Goal: Transaction & Acquisition: Purchase product/service

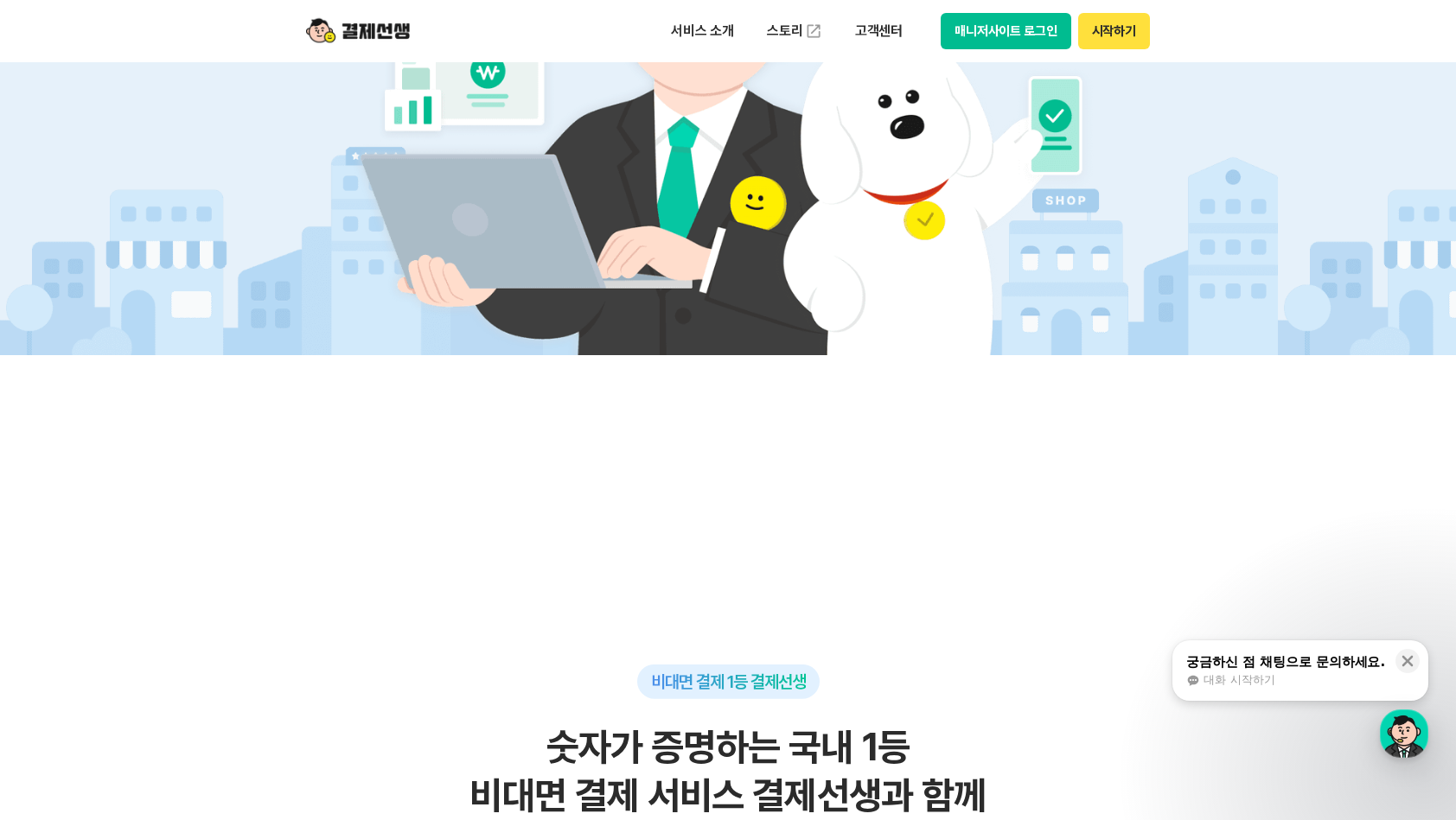
scroll to position [778, 0]
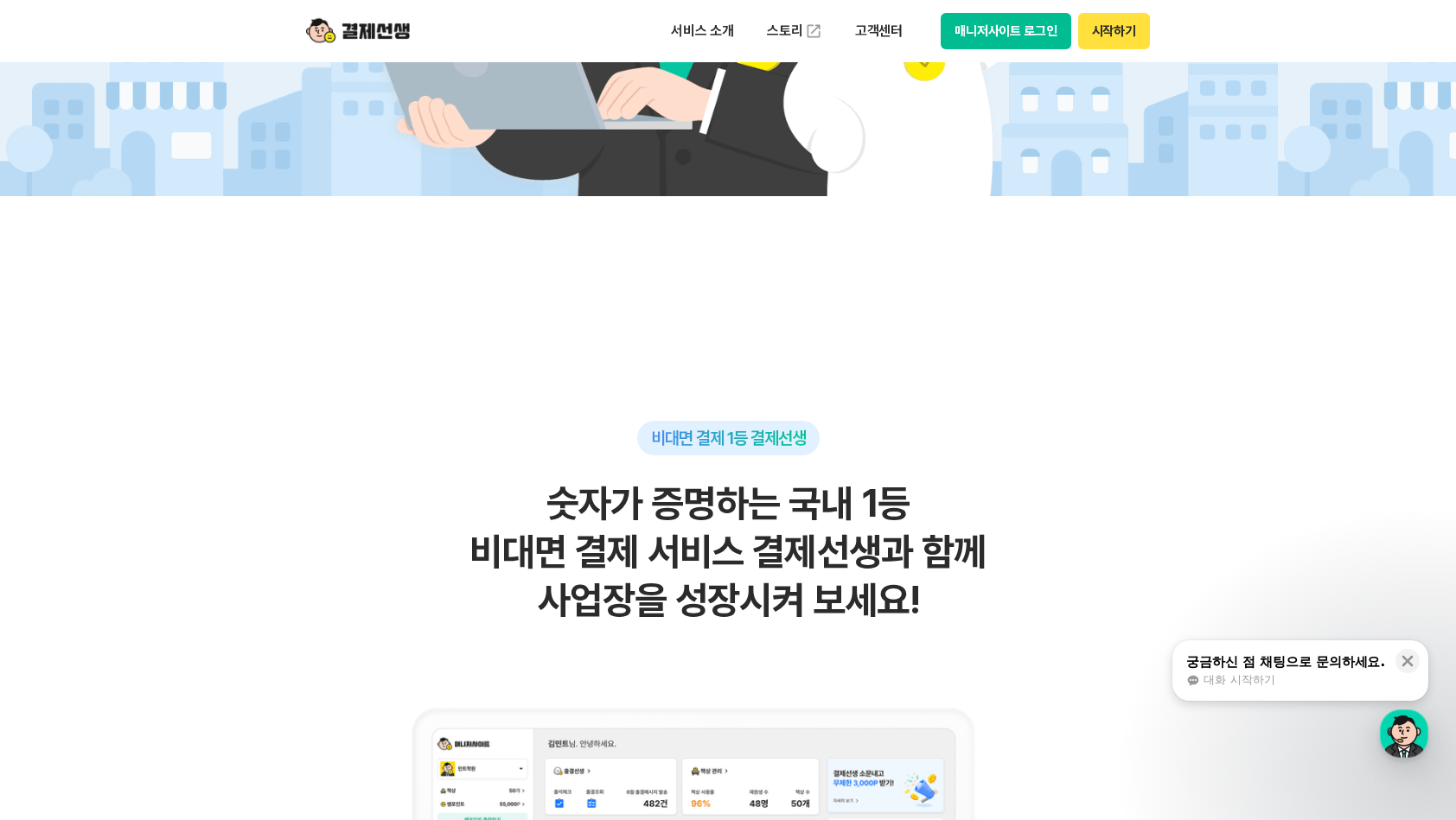
click at [1309, 681] on div "대화 시작하기" at bounding box center [1285, 679] width 199 height 15
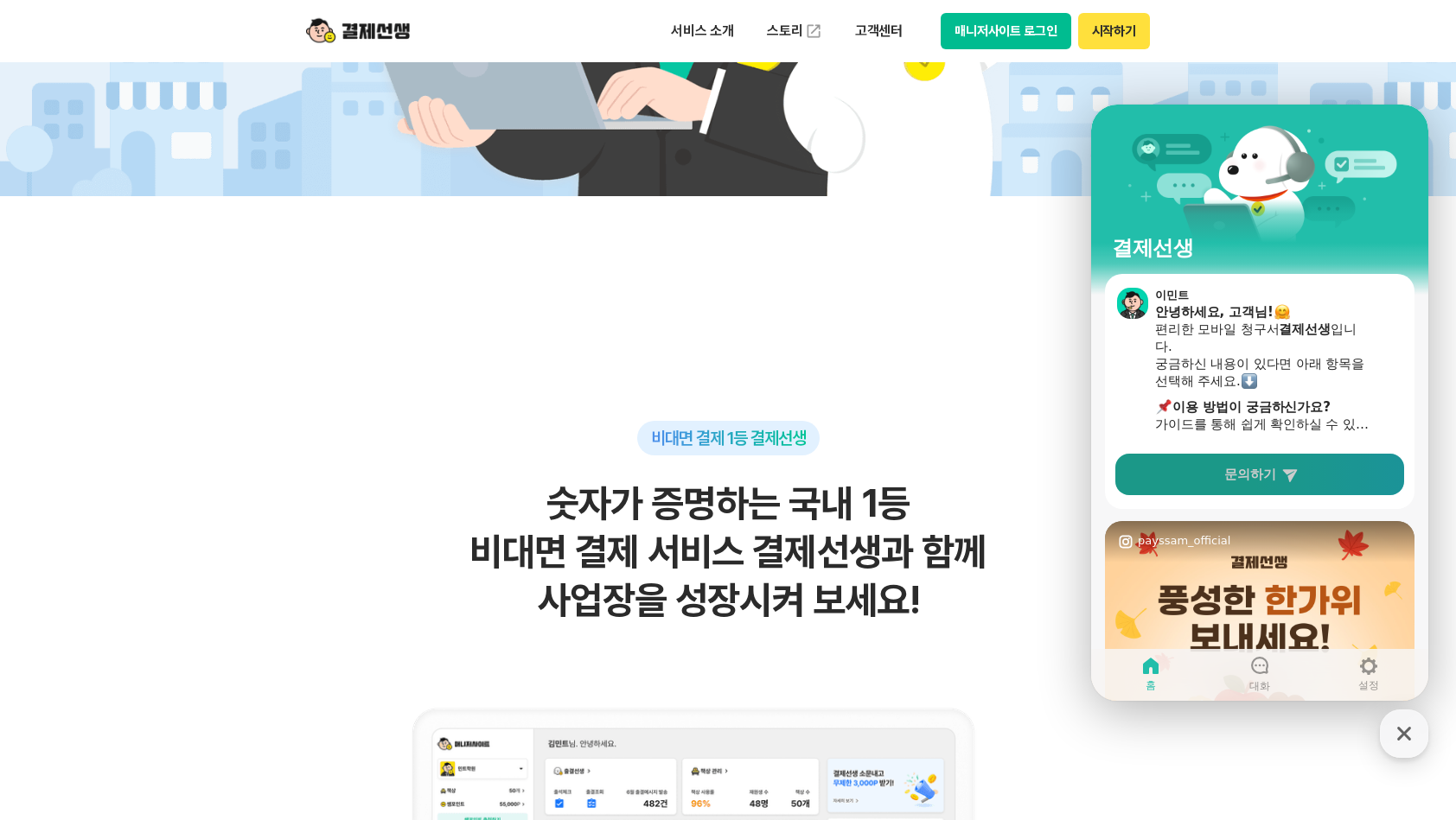
click at [1243, 467] on span "문의하기" at bounding box center [1250, 474] width 52 height 17
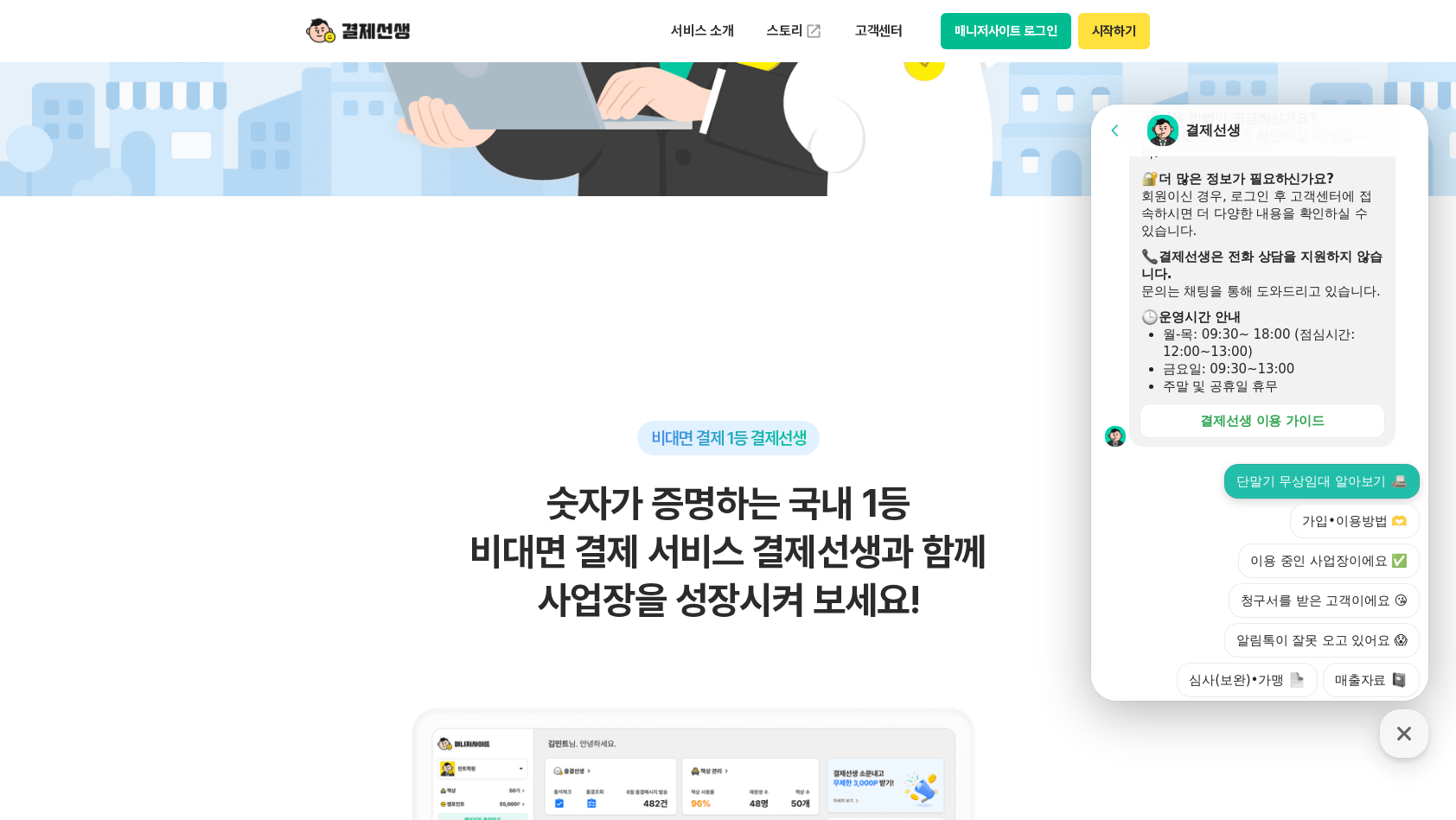
scroll to position [503, 0]
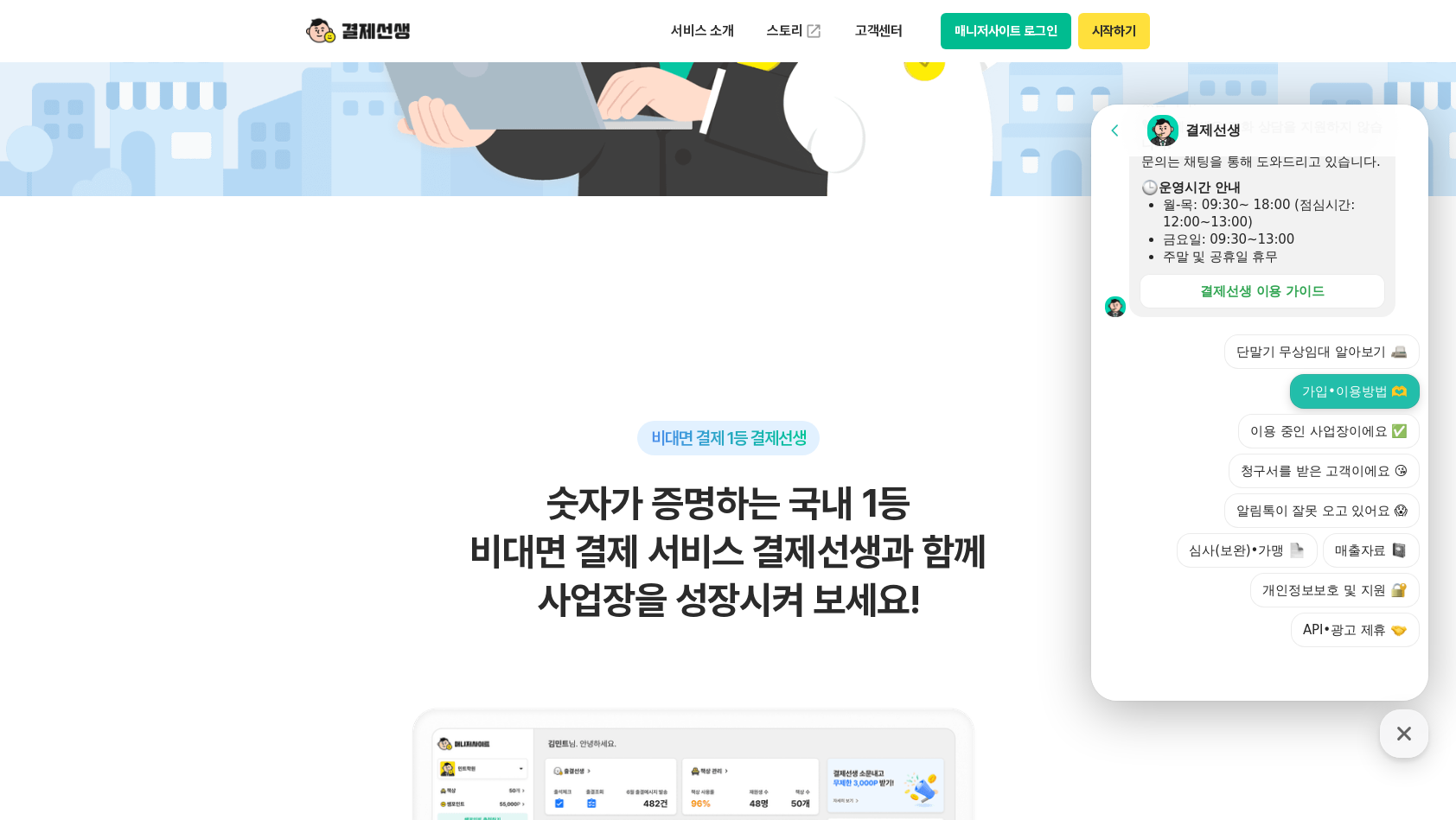
click at [1370, 396] on button "가입•이용방법 🫶" at bounding box center [1354, 391] width 130 height 34
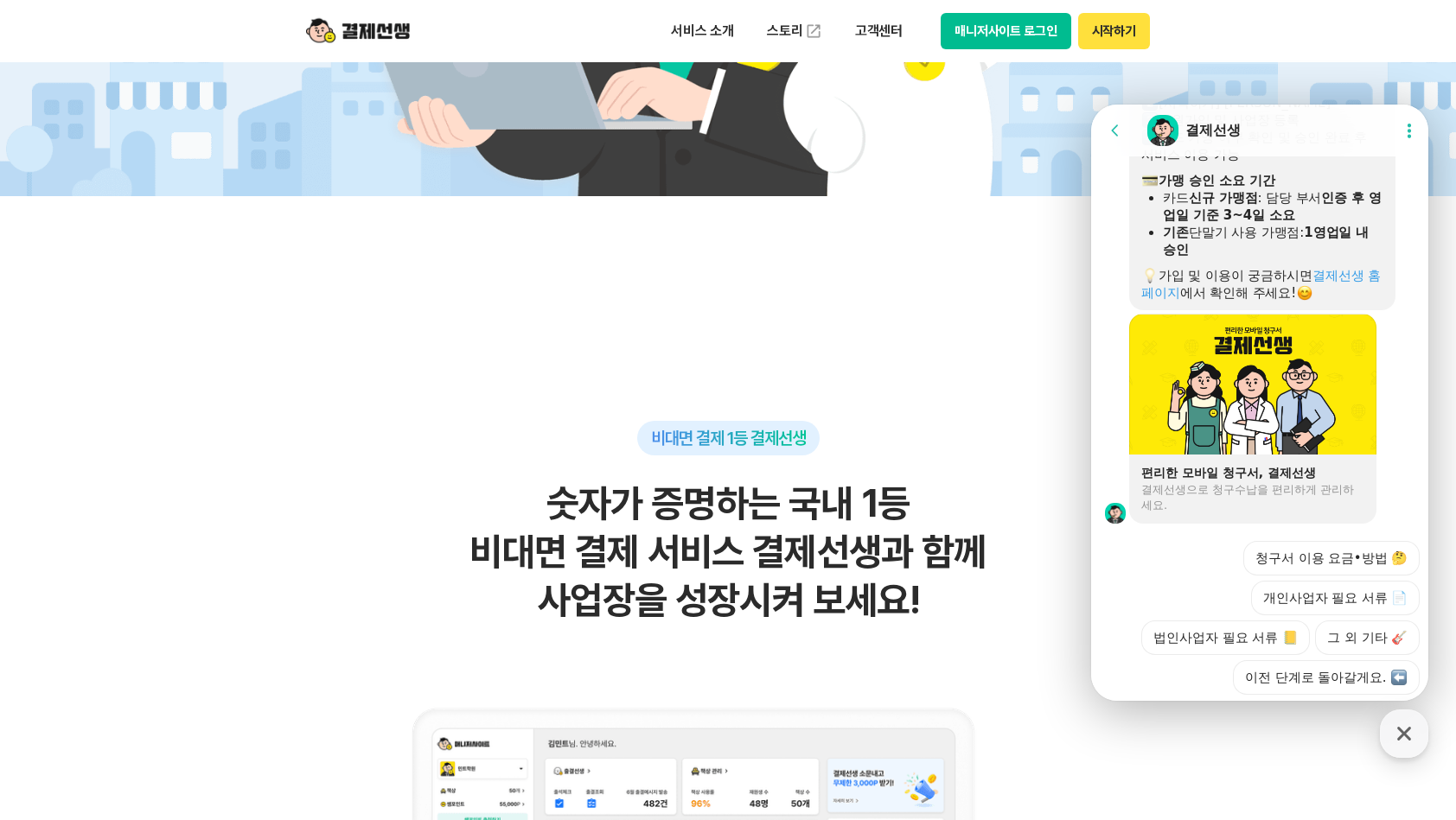
scroll to position [1071, 0]
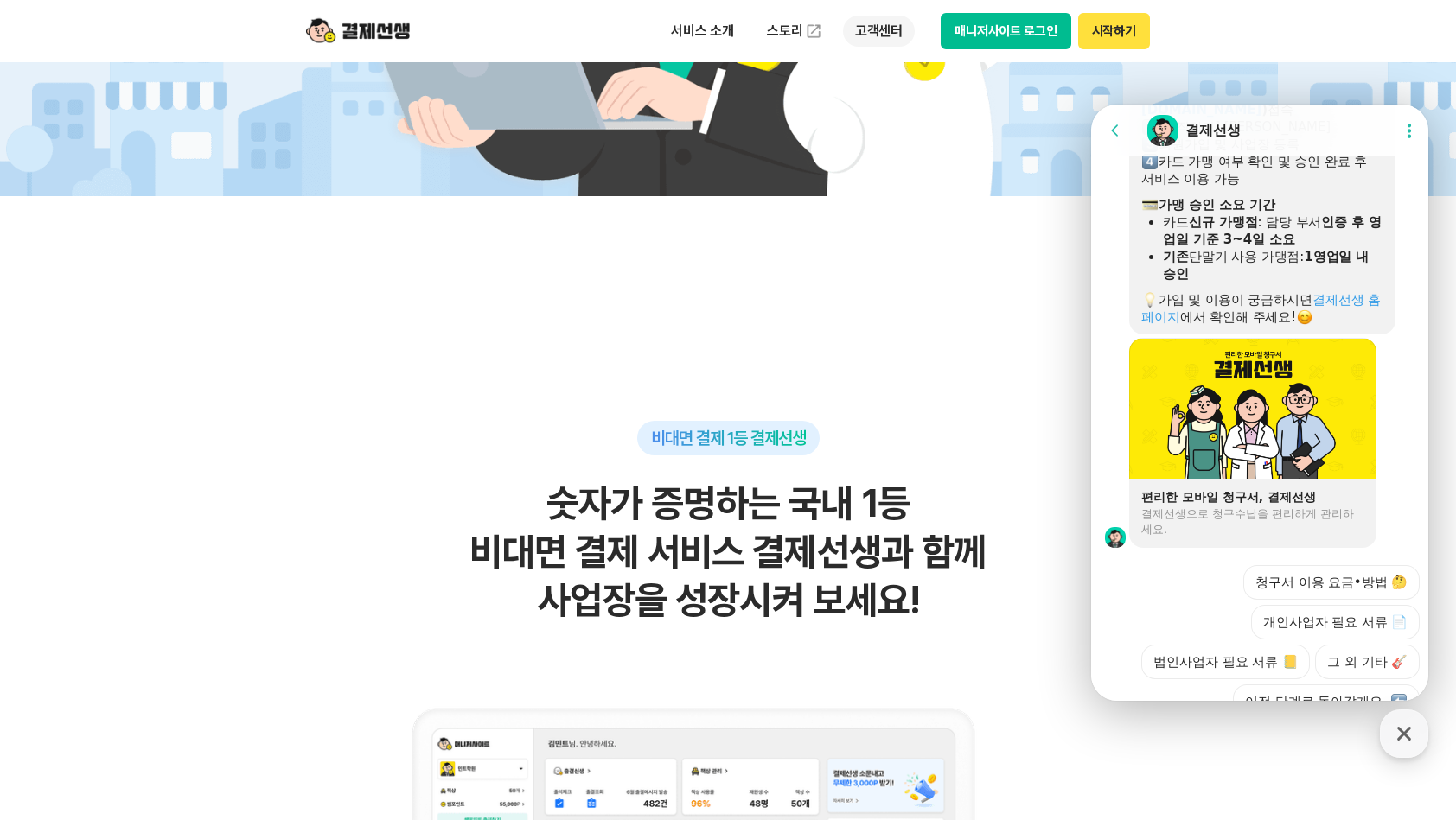
click at [869, 33] on p "고객센터" at bounding box center [878, 31] width 72 height 32
click at [796, 38] on link "스토리" at bounding box center [795, 31] width 79 height 34
click at [777, 32] on link "스토리" at bounding box center [795, 31] width 79 height 34
click at [681, 14] on ul "서비스 소개 스토리 고객센터 자주 묻는 질문 이용 가이드" at bounding box center [787, 31] width 256 height 34
click at [688, 24] on p "서비스 소개" at bounding box center [702, 31] width 87 height 32
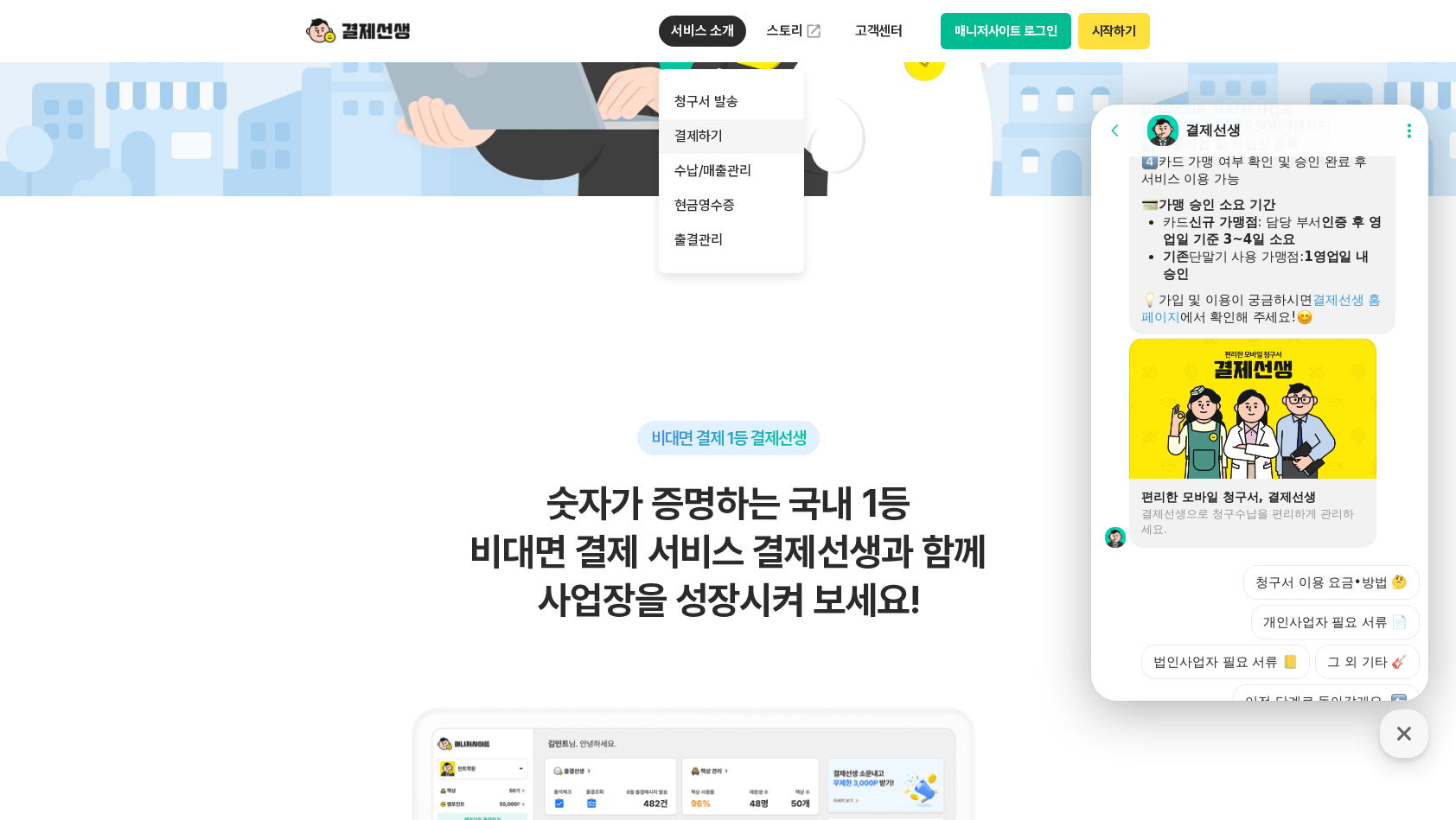
click at [719, 139] on link "결제하기" at bounding box center [731, 136] width 145 height 34
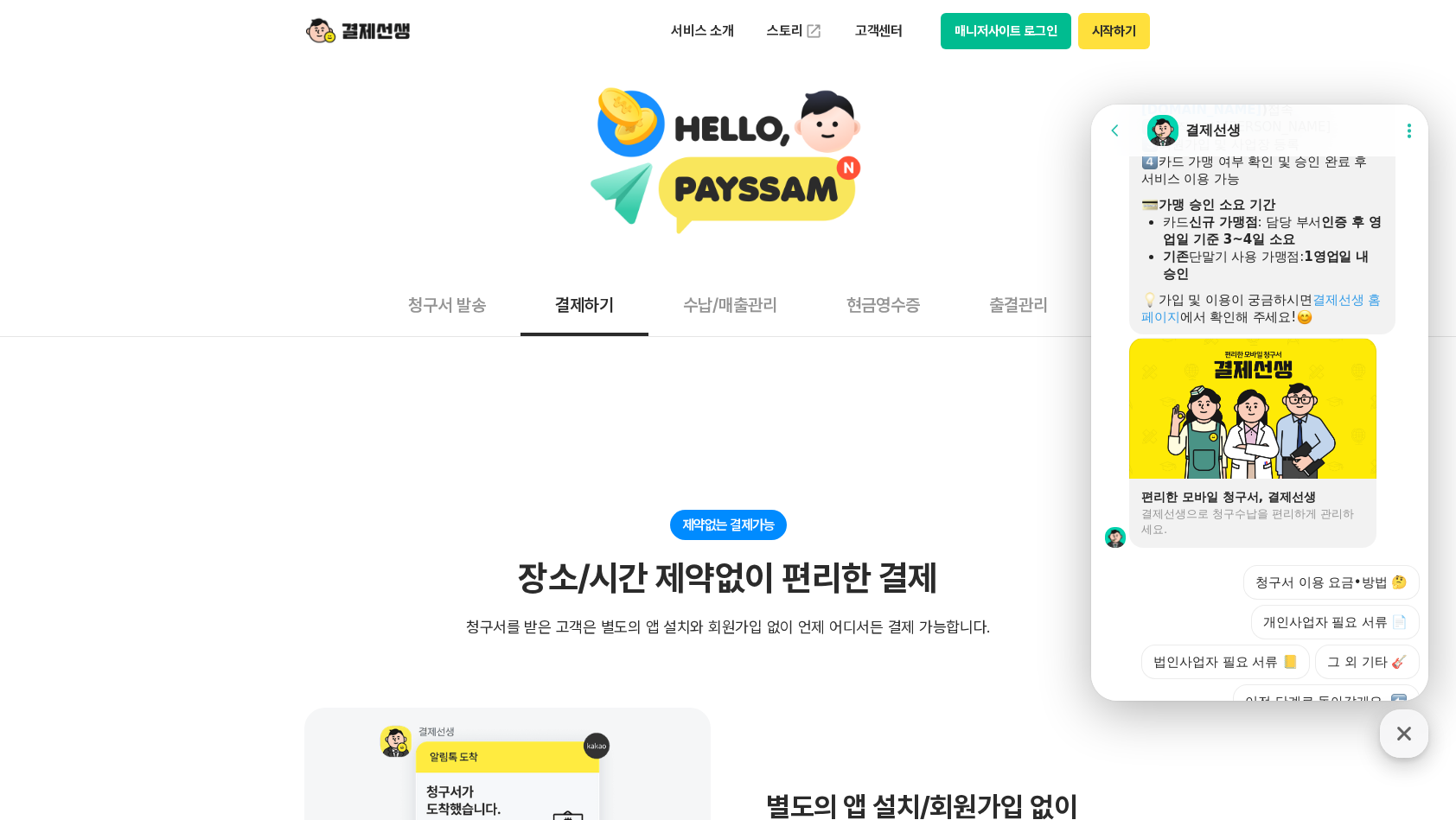
click at [1402, 733] on icon "button" at bounding box center [1403, 733] width 14 height 14
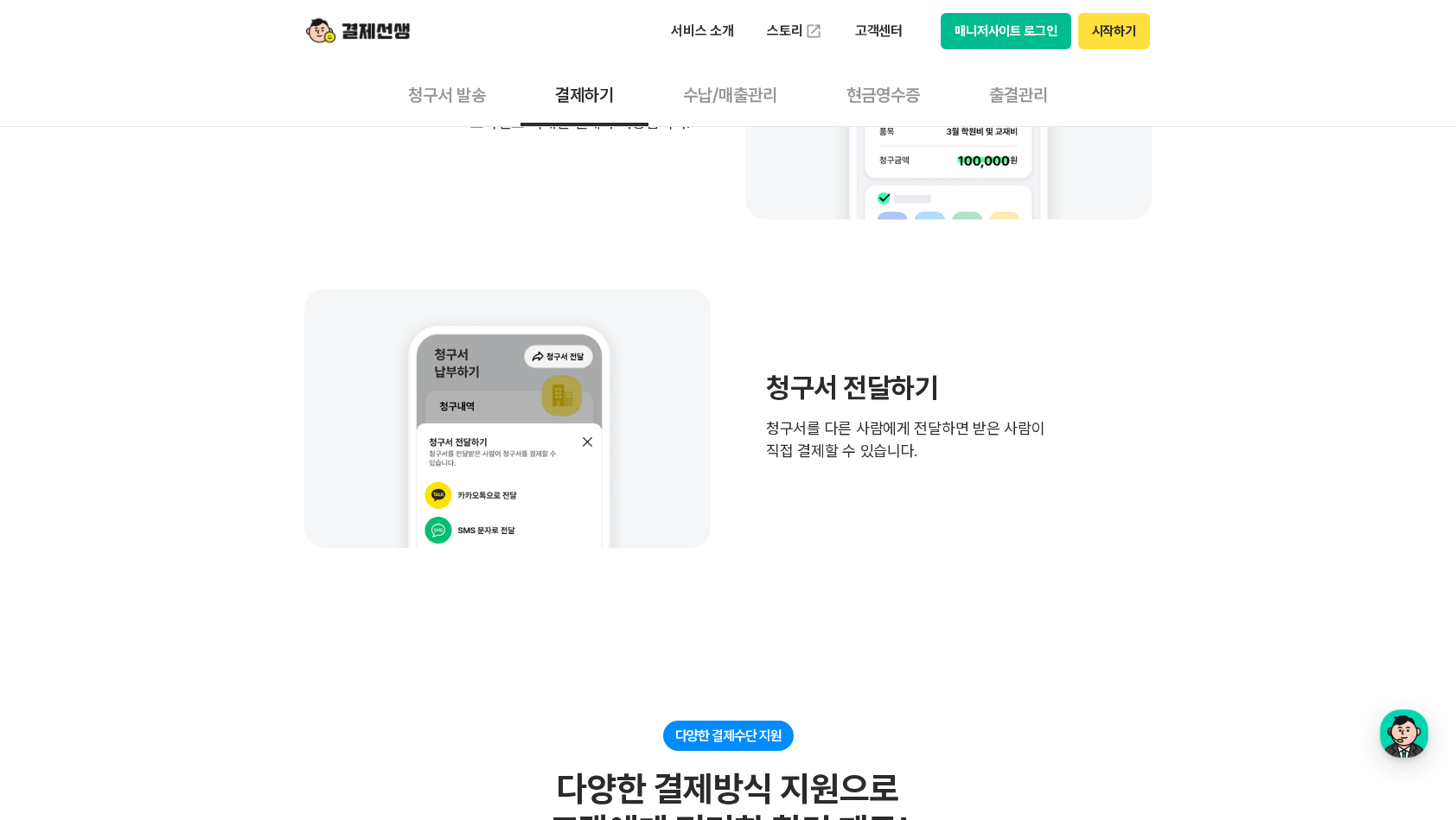
scroll to position [1124, 0]
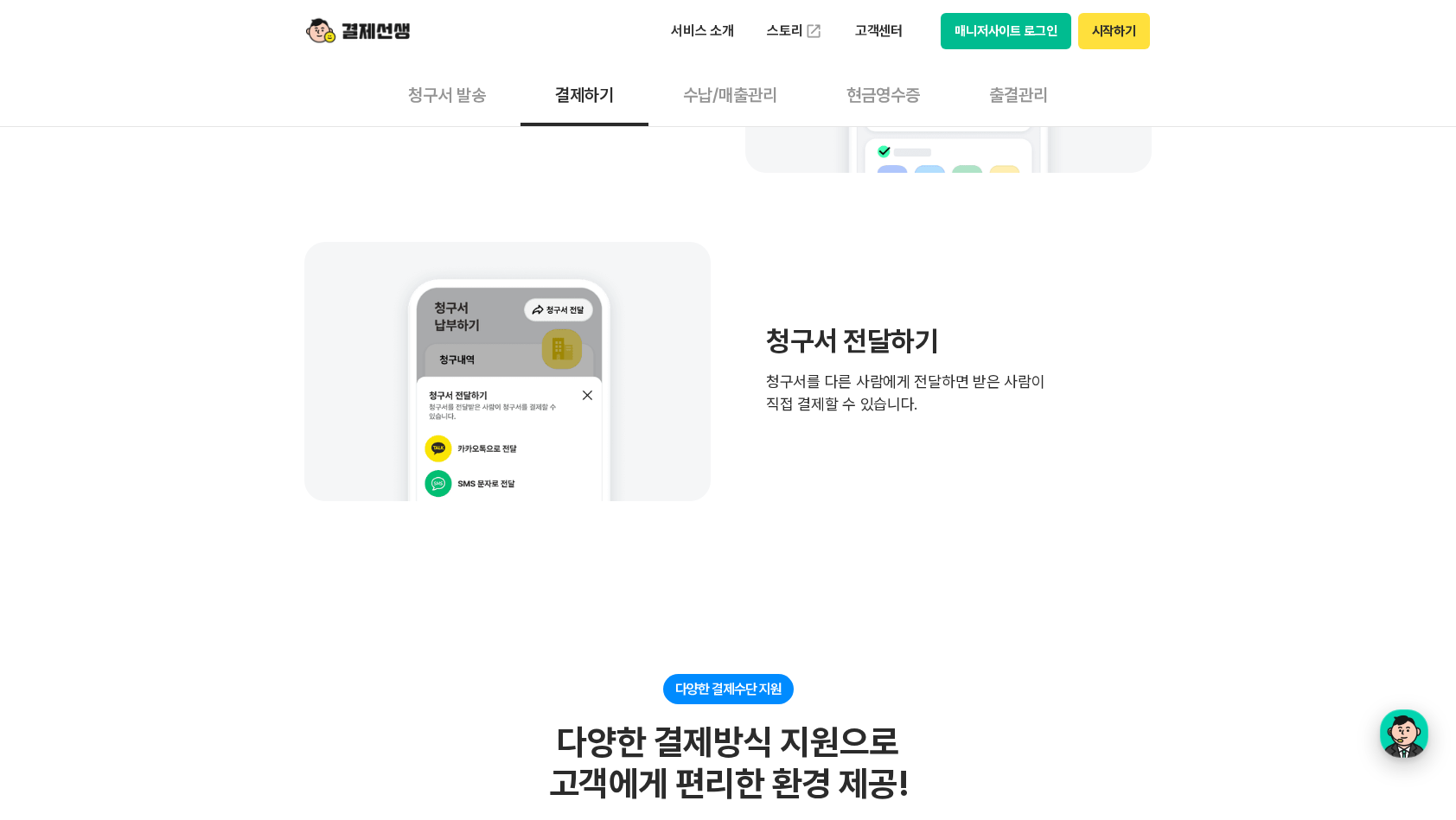
click at [1384, 738] on div "button" at bounding box center [1404, 734] width 49 height 49
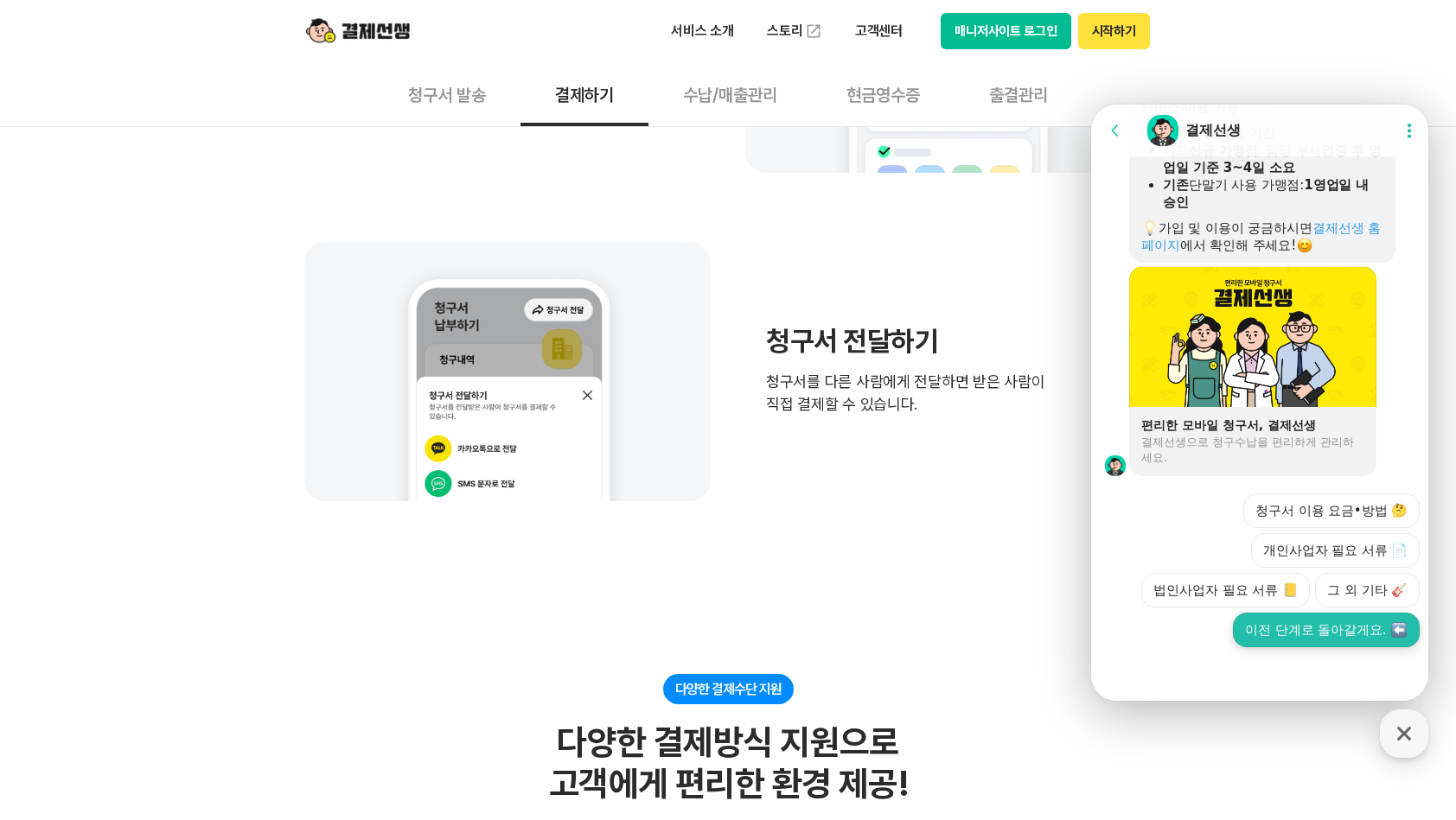
click at [1342, 628] on button "이전 단계로 돌아갈게요." at bounding box center [1325, 630] width 187 height 34
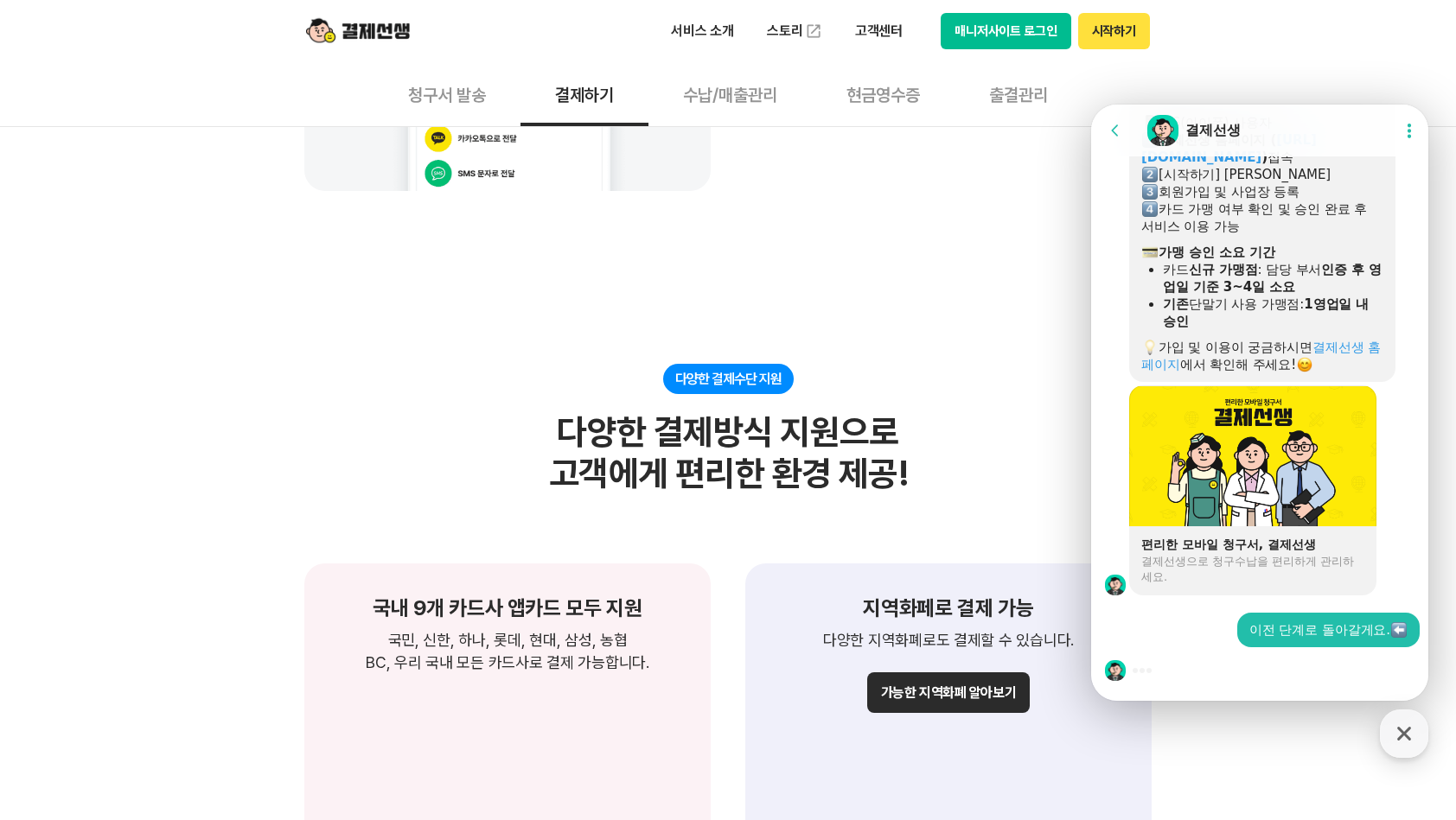
scroll to position [1470, 0]
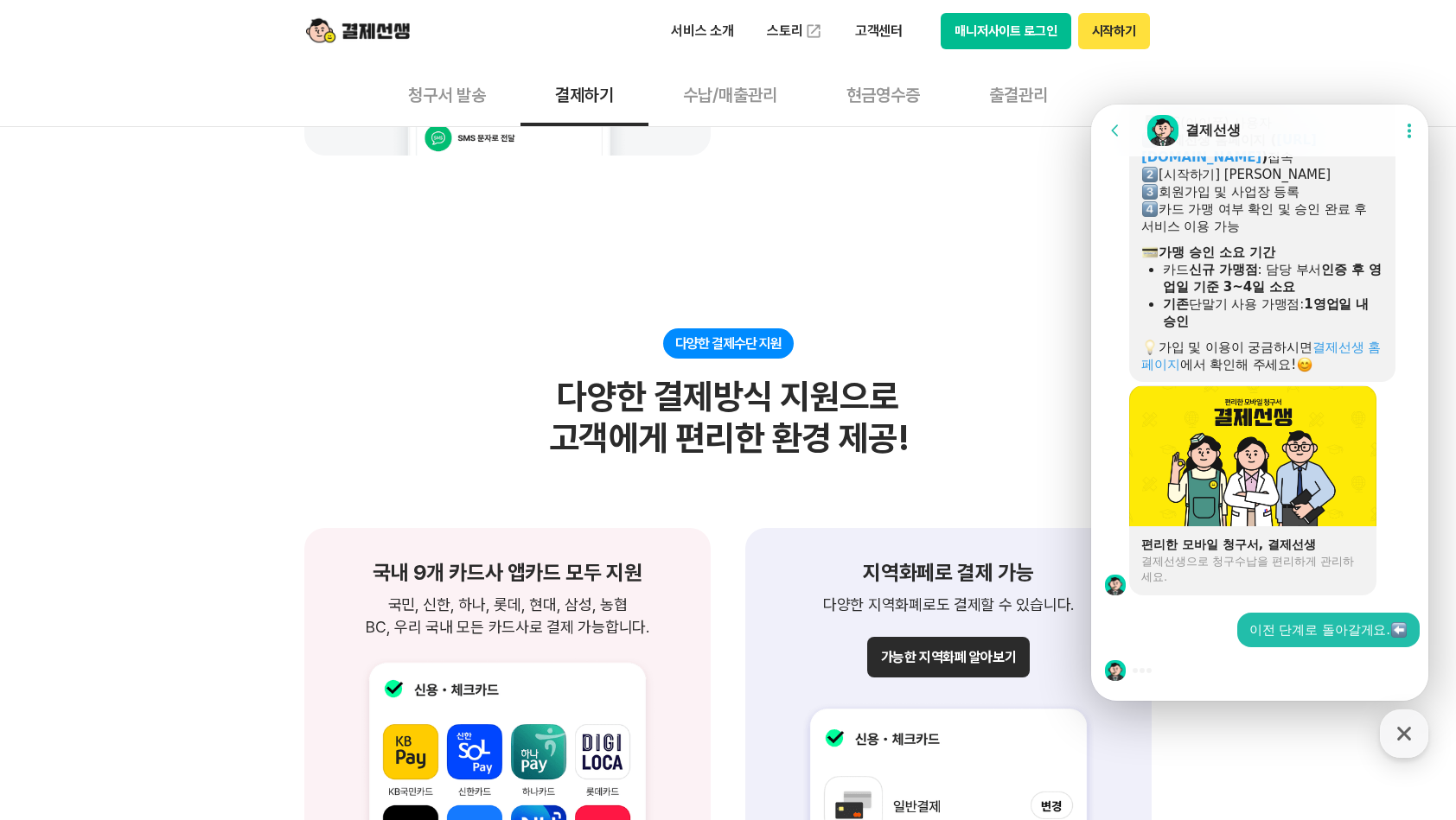
click at [1411, 320] on div "결제선생 가입 및 이용 요금 안내 ​ 가입 절차 안내 가입 경로는 '사용 중인 기기의 운영체제(AOS / iOS)' 에 따라 다릅니다. 아래 …" at bounding box center [1281, 118] width 305 height 527
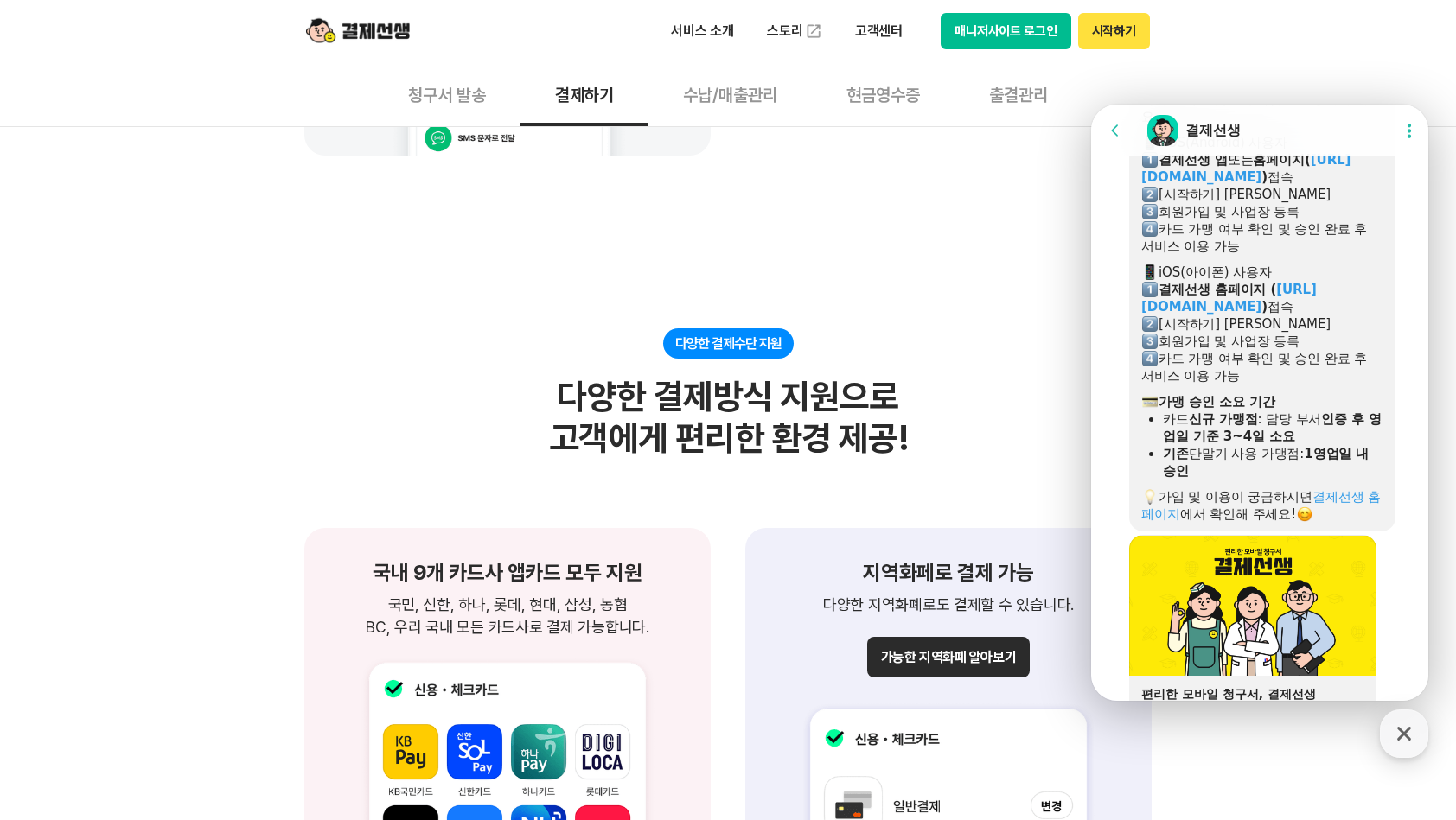
scroll to position [867, 0]
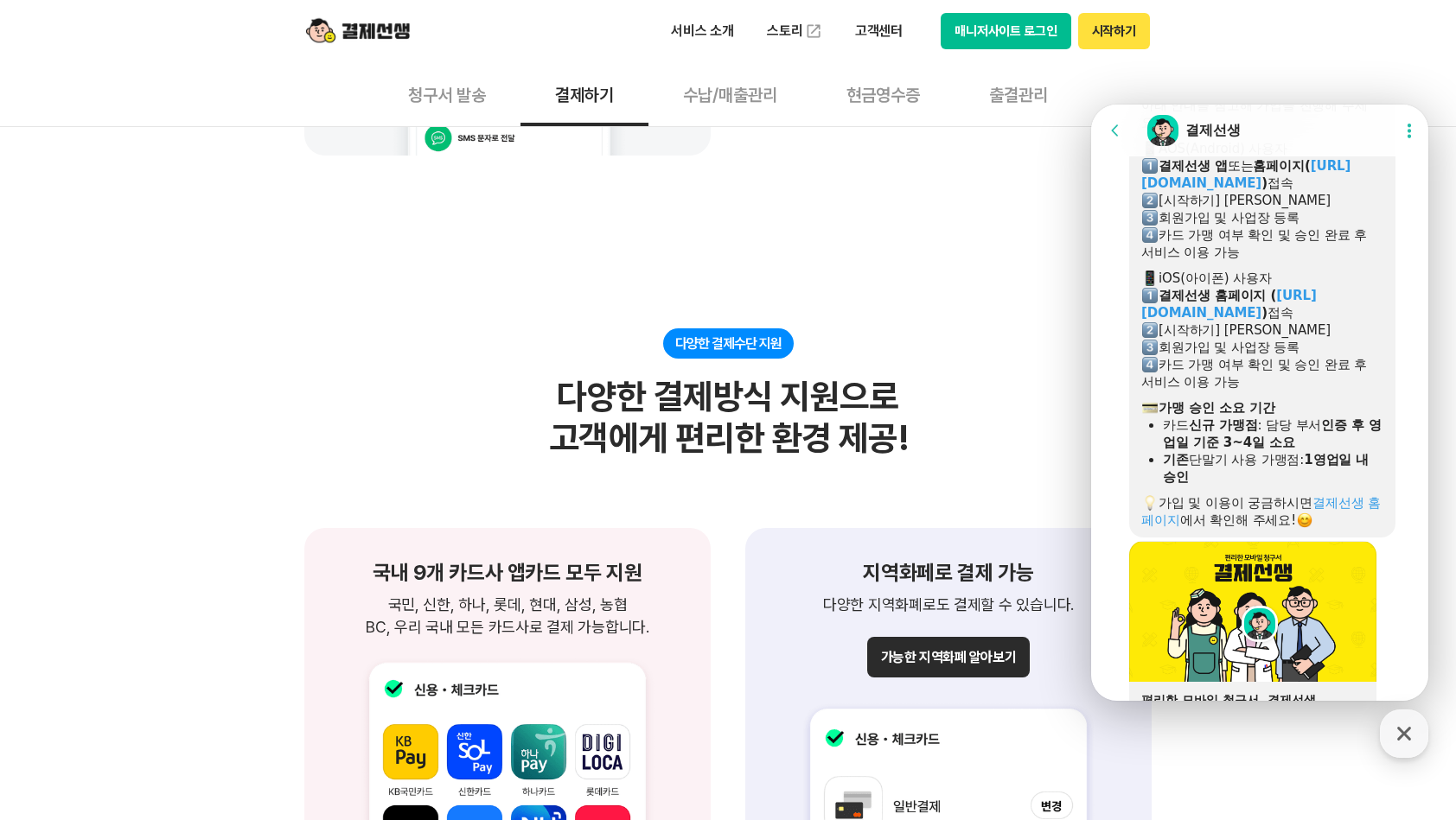
click at [1277, 481] on div "기존 단말기 사용 가맹점: 1영업일 내 승인" at bounding box center [1272, 469] width 221 height 34
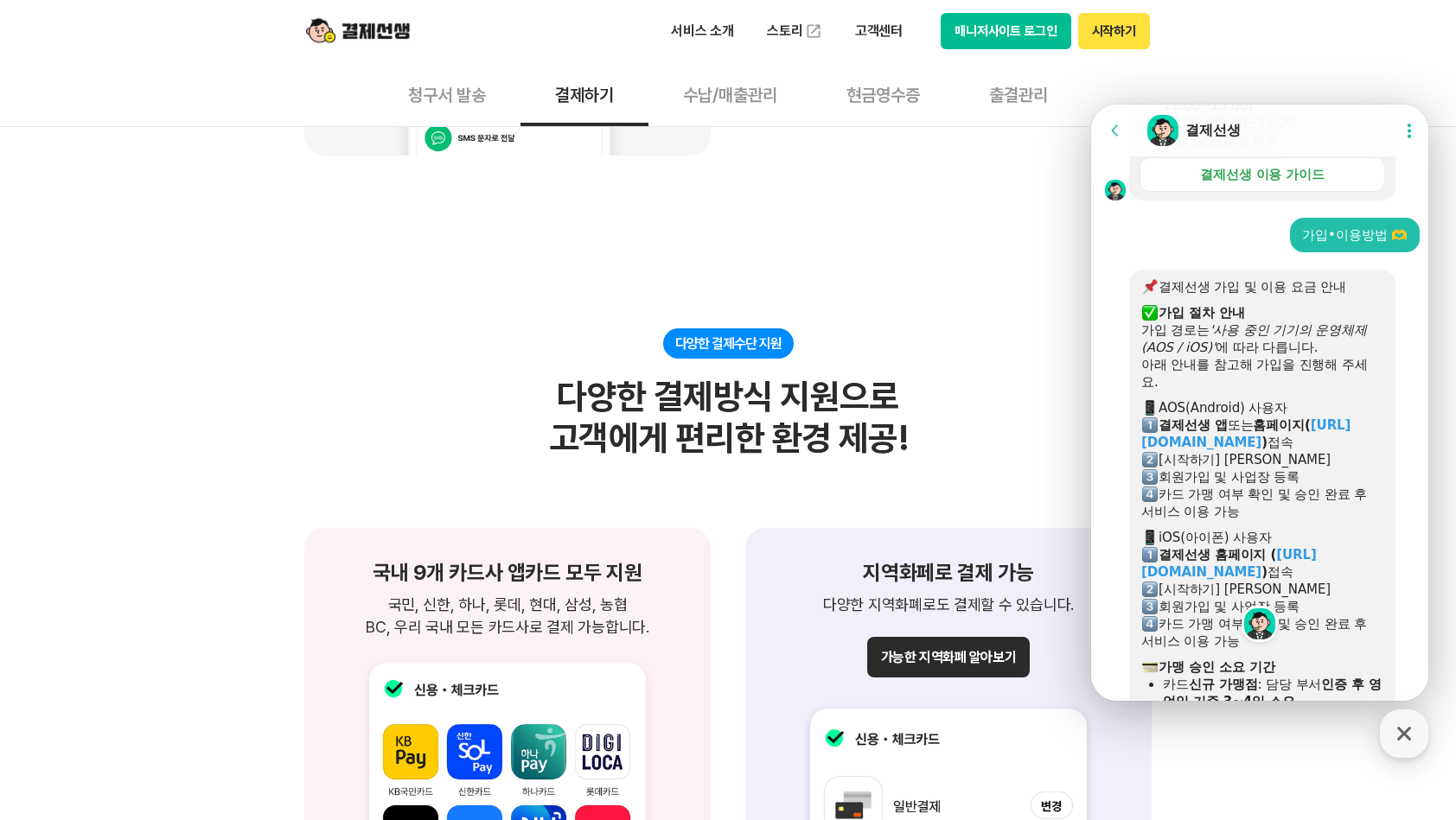
scroll to position [262, 0]
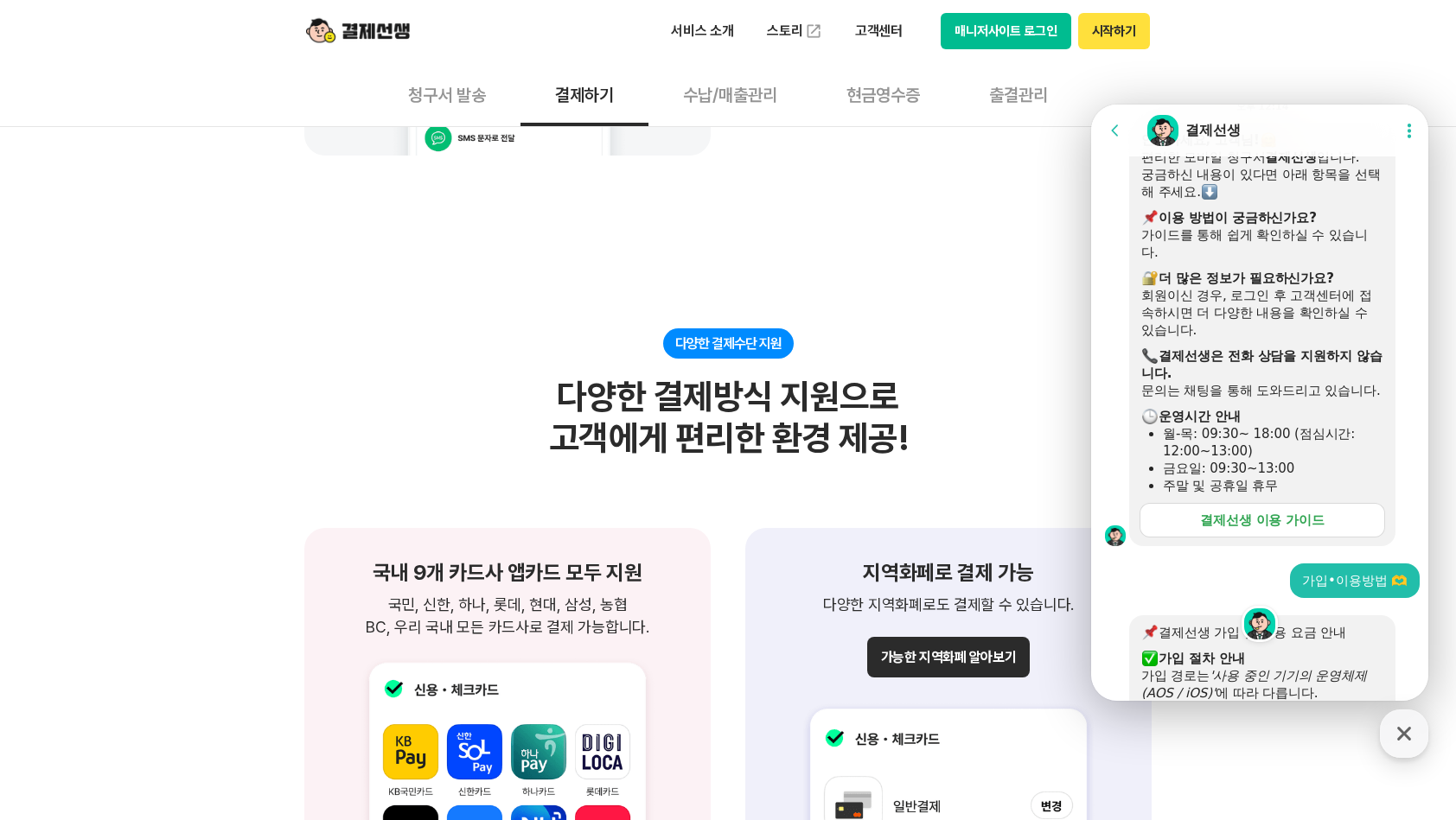
click at [1278, 529] on div "결제선생 이용 가이드" at bounding box center [1262, 520] width 124 height 17
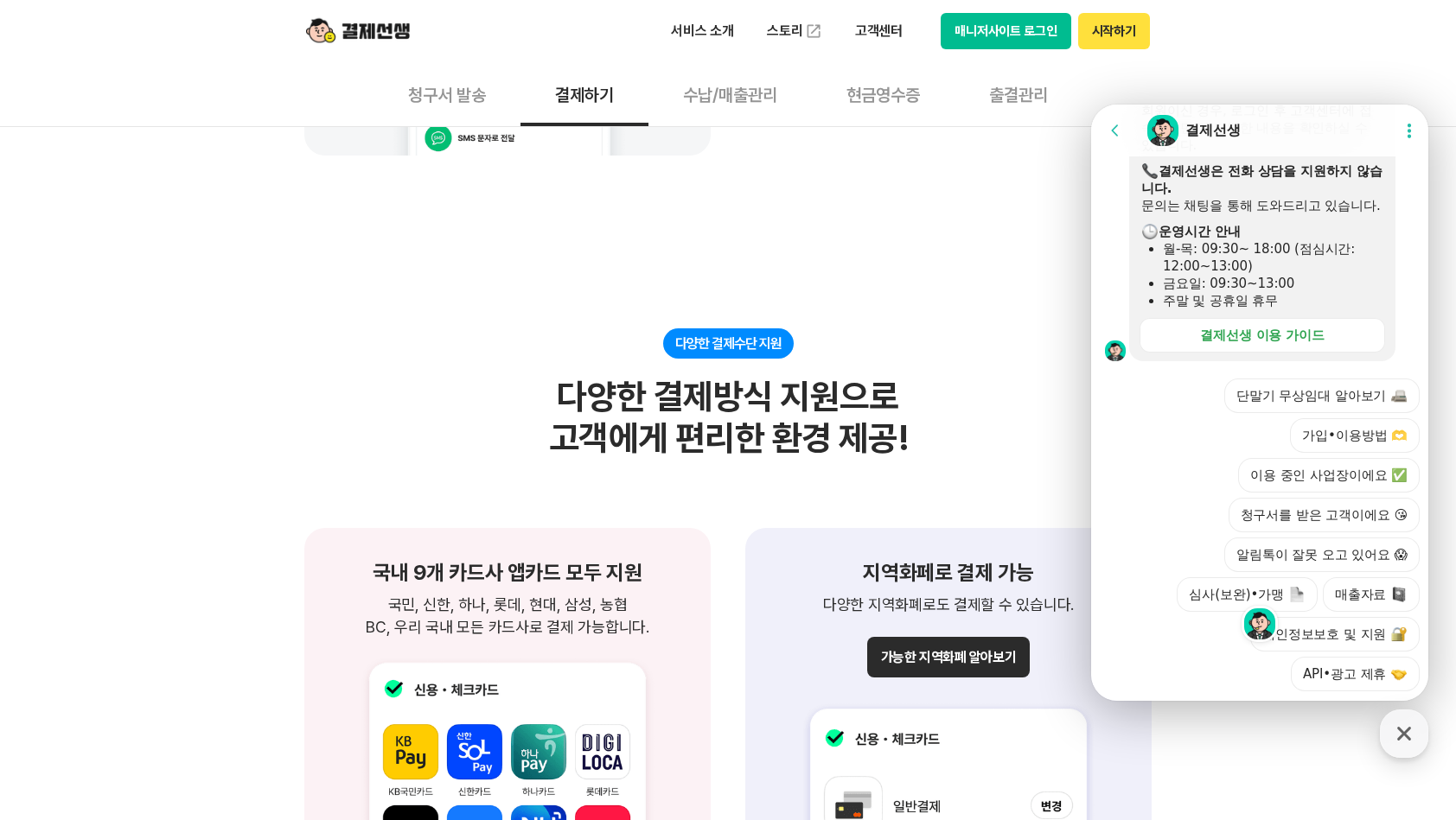
scroll to position [1840, 0]
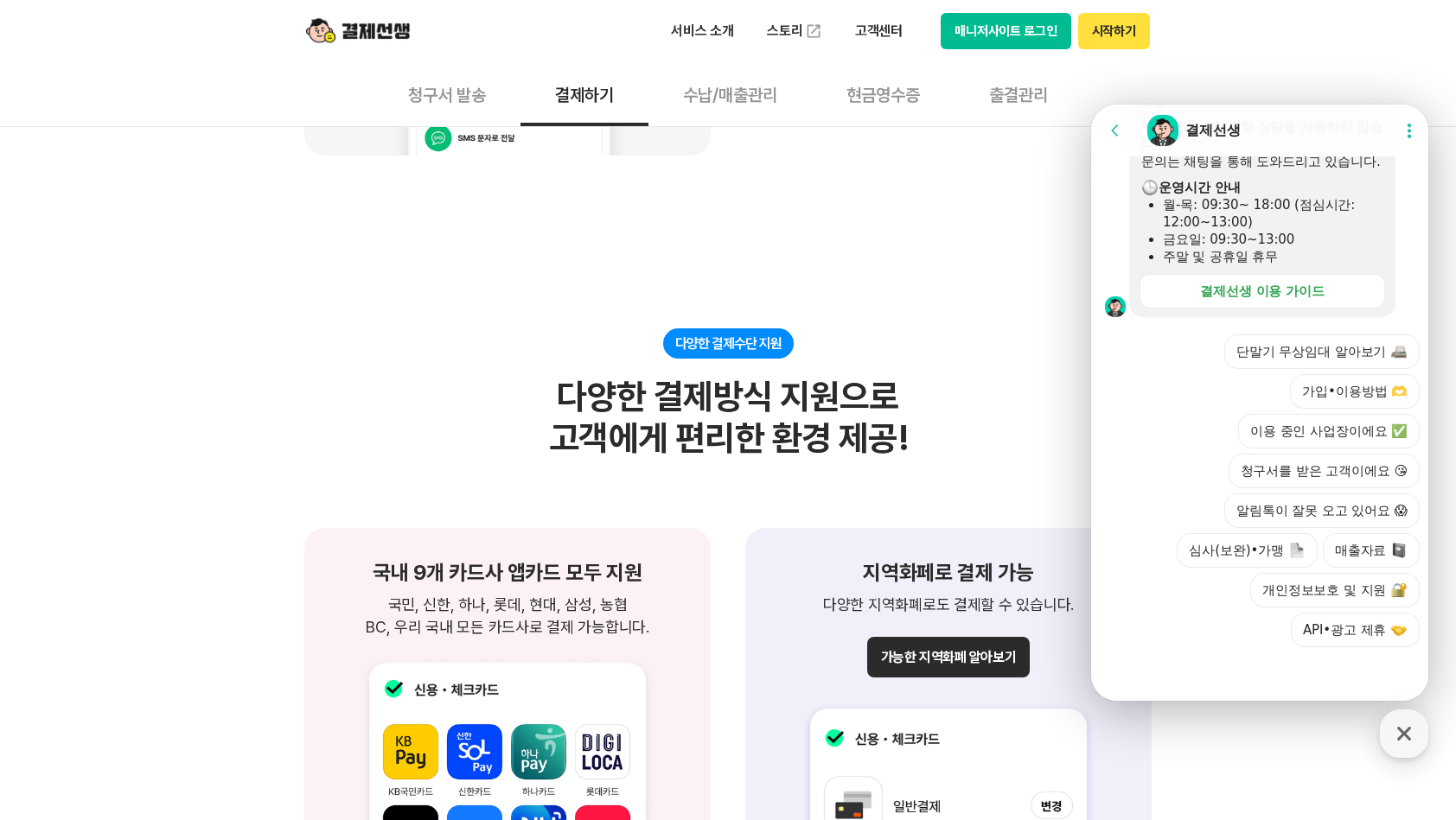
click at [569, 90] on button "결제하기" at bounding box center [585, 94] width 128 height 64
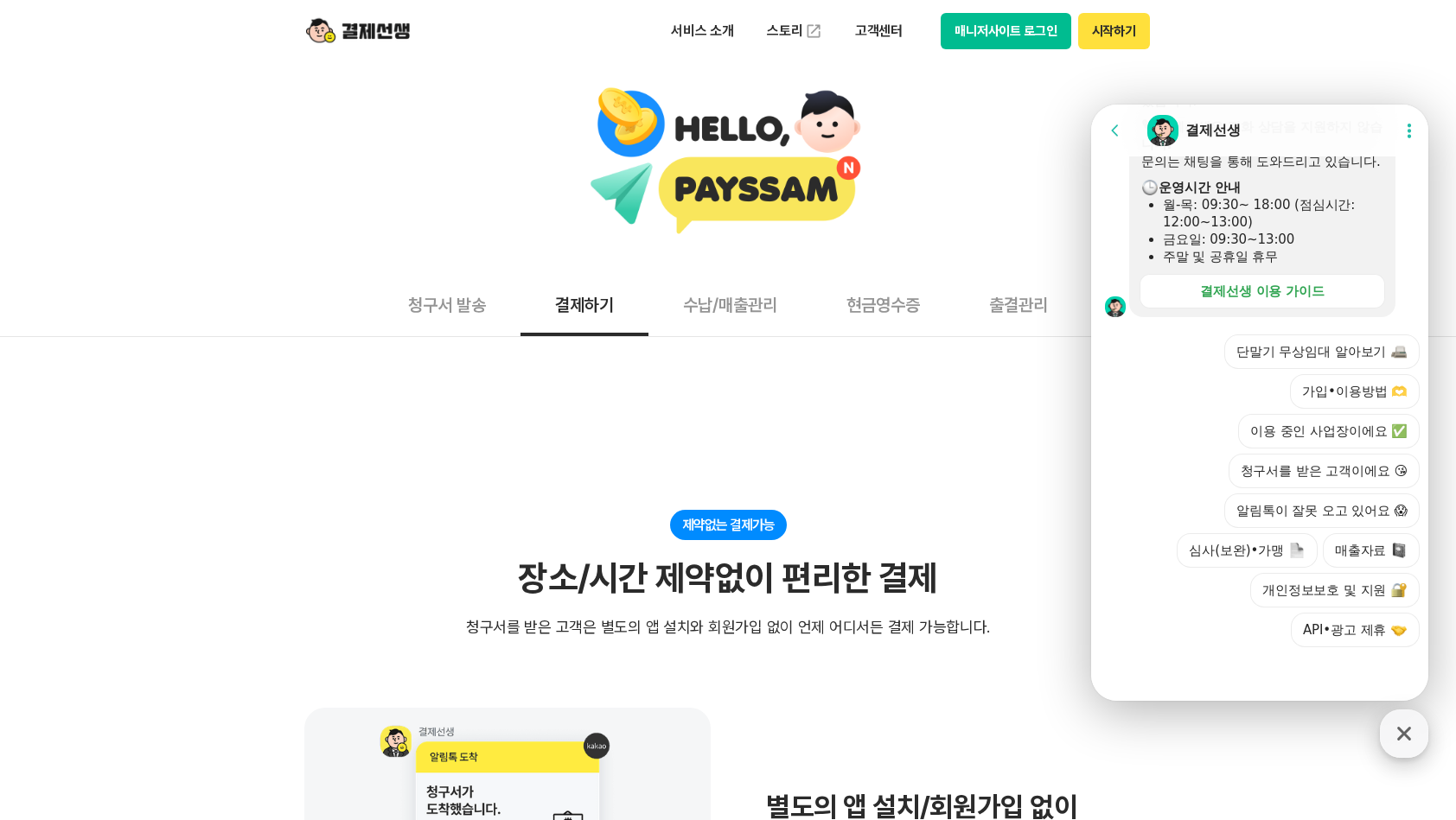
click at [1395, 736] on icon "button" at bounding box center [1404, 733] width 32 height 32
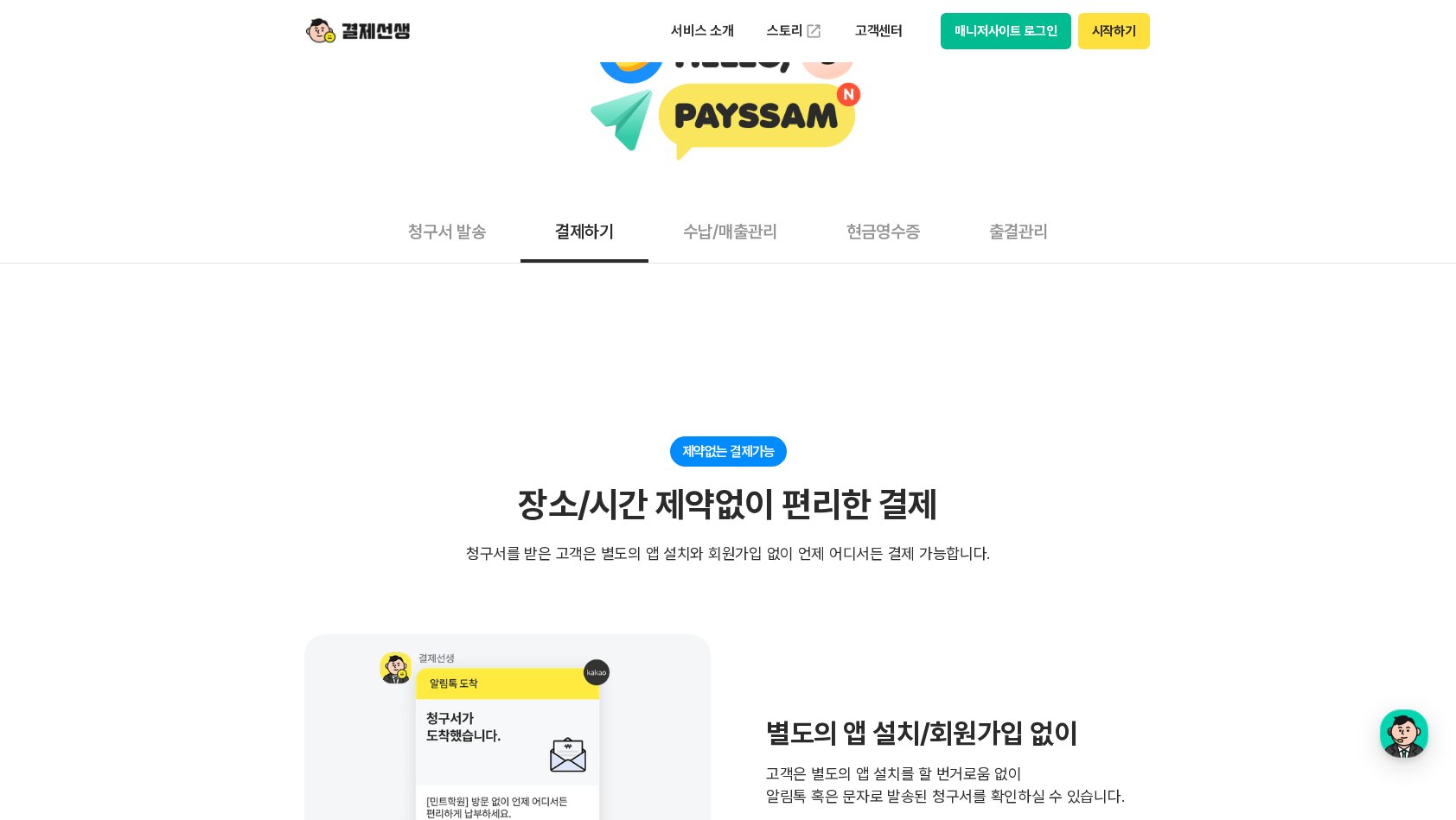
scroll to position [346, 0]
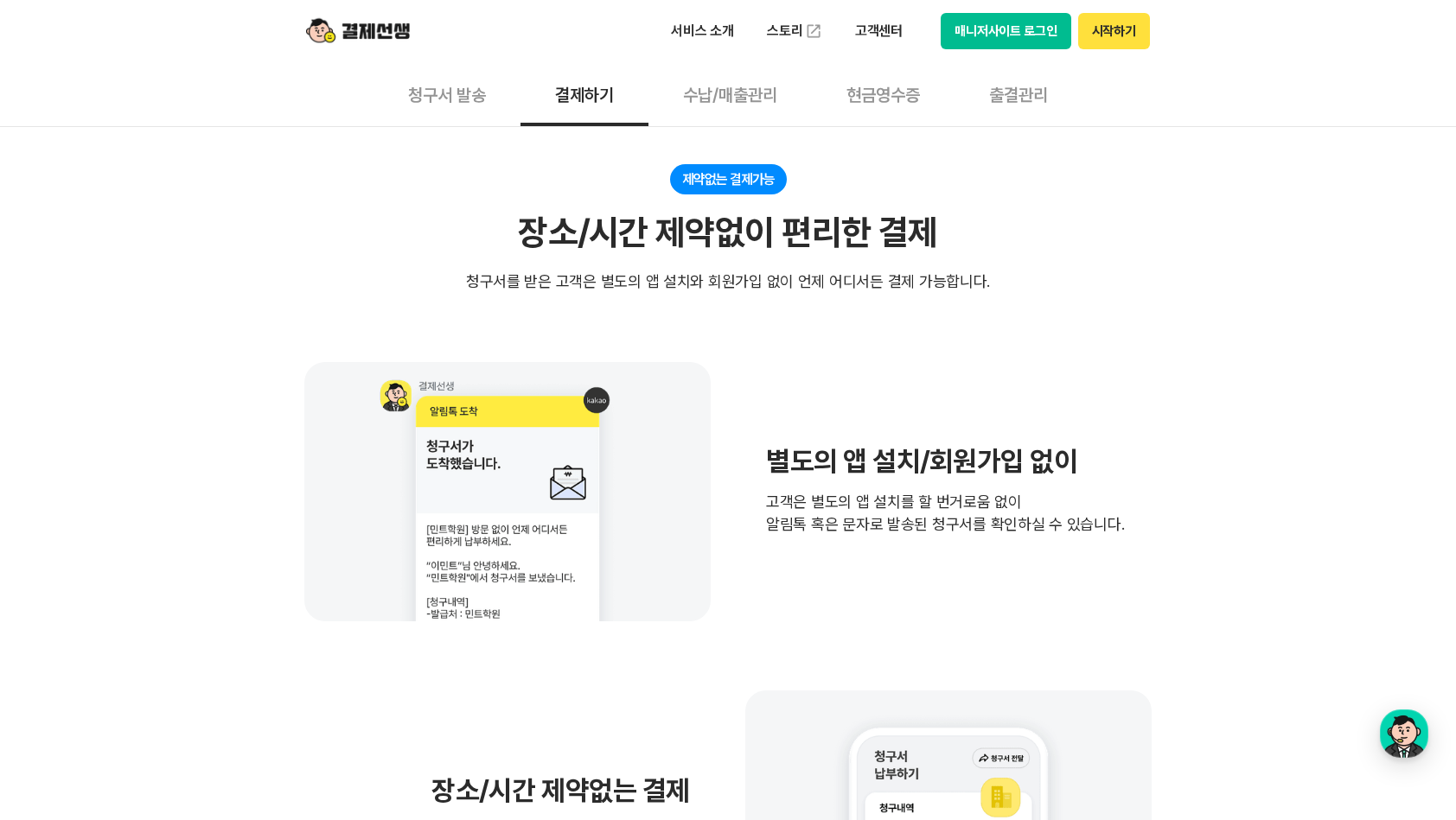
drag, startPoint x: 719, startPoint y: 693, endPoint x: 751, endPoint y: 756, distance: 70.7
click at [717, 693] on div "장소/시간 제약없는 결제 고객은 사업장을 방문할 필요 없이 언제! 어디서든! 모바일로 비대면 결제가 가능합니다." at bounding box center [728, 821] width 847 height 260
